Goal: Information Seeking & Learning: Learn about a topic

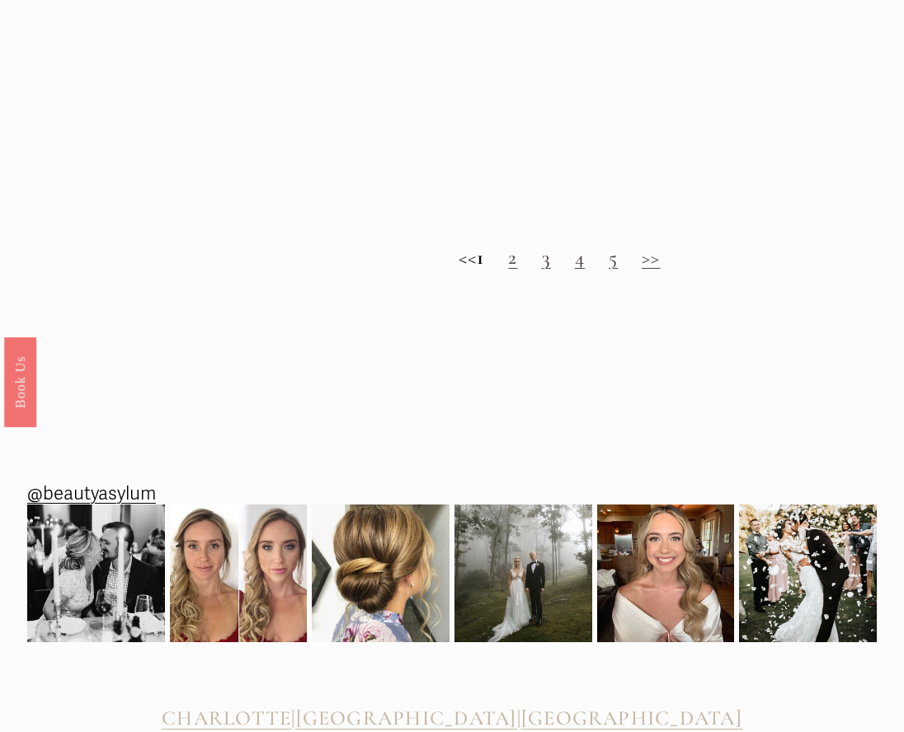
scroll to position [1514, 0]
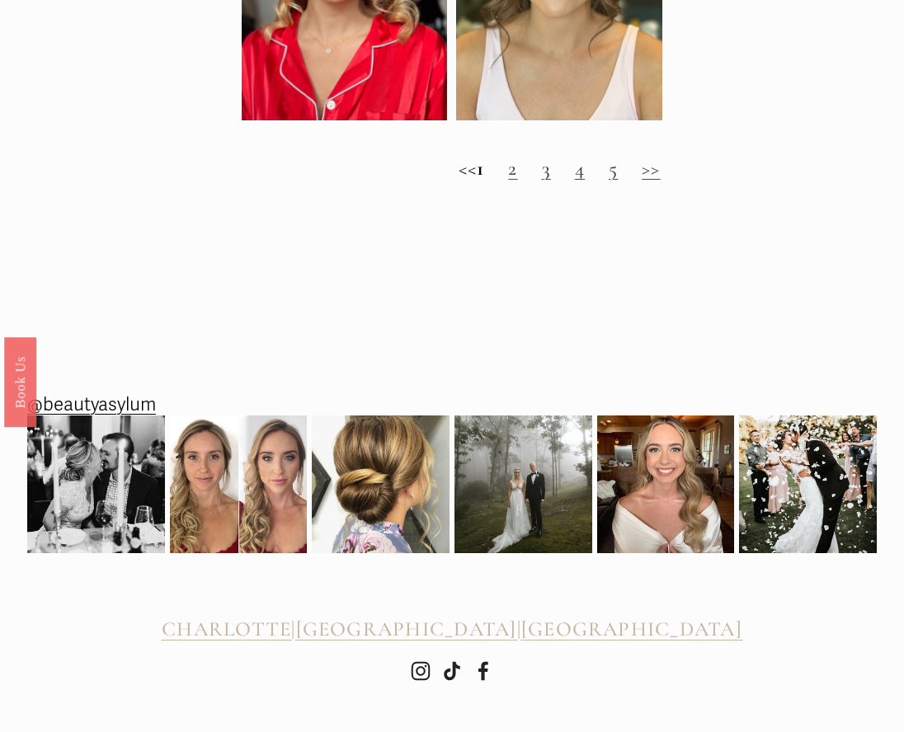
click at [517, 165] on link "2" at bounding box center [512, 168] width 9 height 25
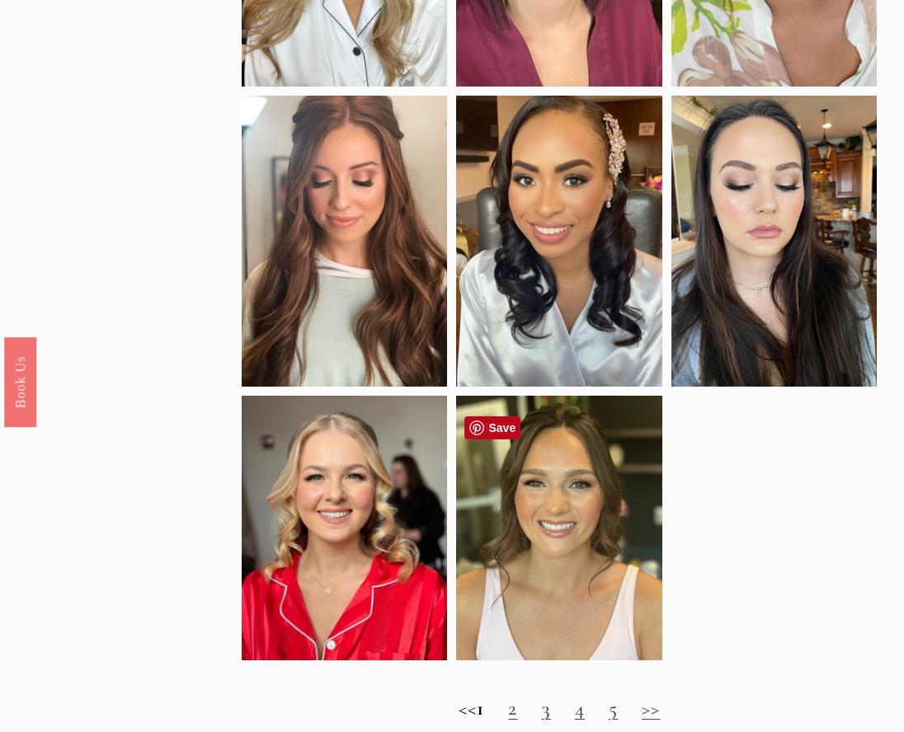
scroll to position [1052, 0]
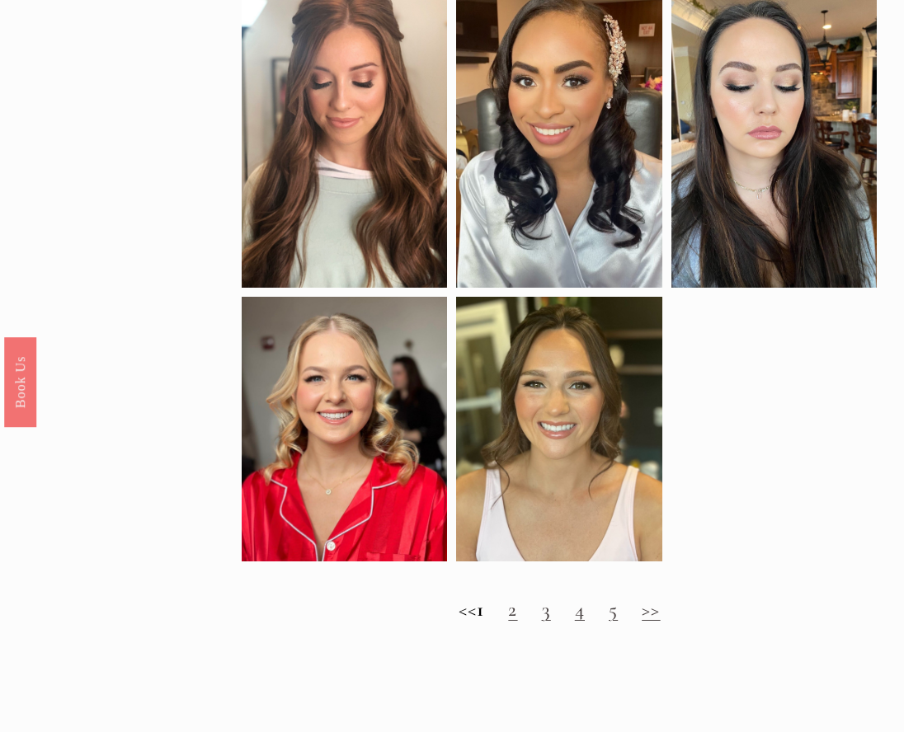
click at [551, 622] on link "3" at bounding box center [546, 609] width 9 height 25
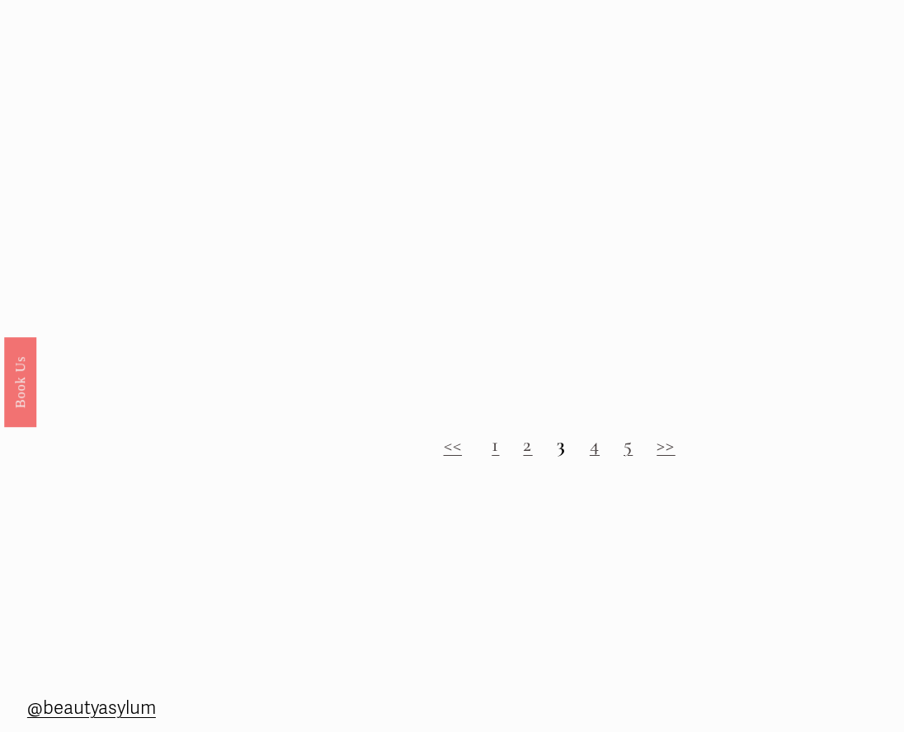
scroll to position [1217, 0]
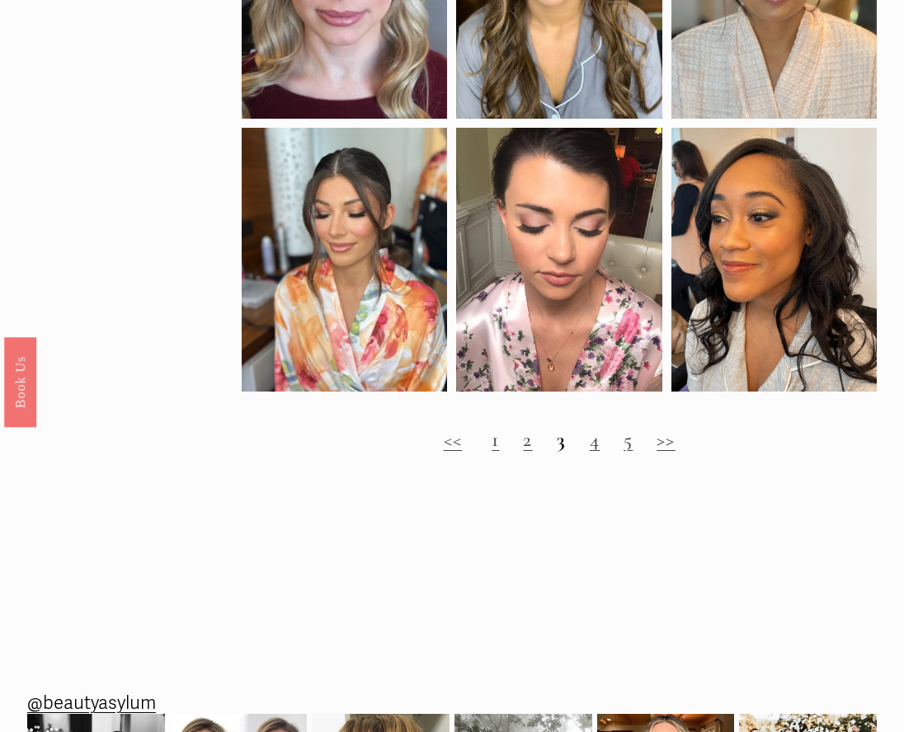
click at [594, 452] on link "4" at bounding box center [595, 439] width 10 height 25
